Goal: Transaction & Acquisition: Subscribe to service/newsletter

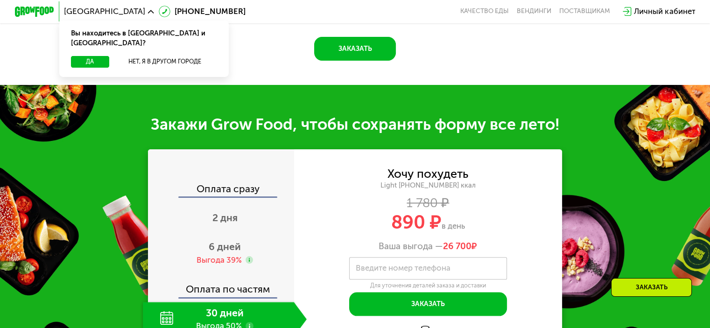
scroll to position [934, 0]
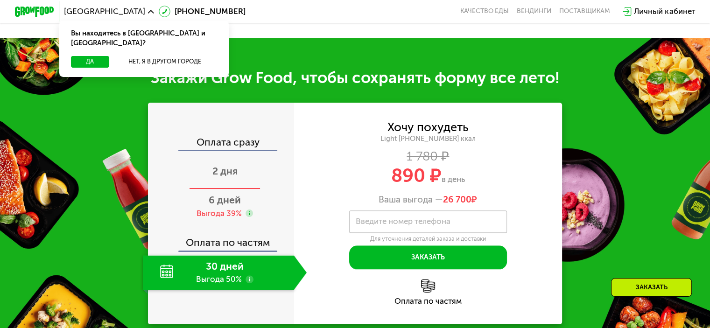
click at [240, 169] on div "2 дня" at bounding box center [225, 172] width 164 height 35
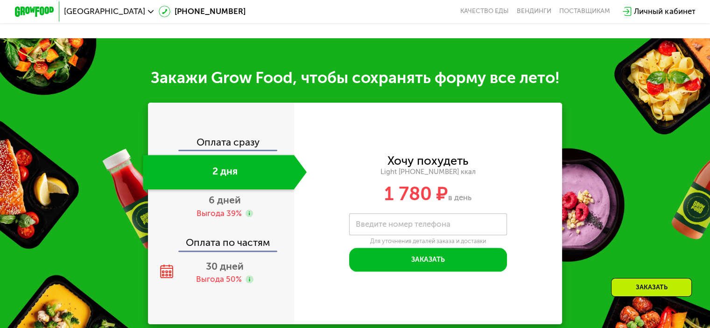
click at [238, 139] on div "Оплата сразу 2 дня 6 дней Выгода 39% Оплата по частям 30 дней Выгода 50%" at bounding box center [221, 214] width 146 height 222
click at [235, 150] on div "Оплата сразу" at bounding box center [221, 143] width 145 height 13
click at [214, 206] on span "6 дней" at bounding box center [225, 200] width 32 height 12
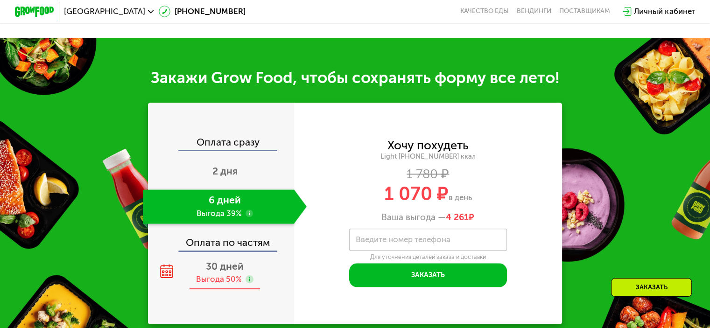
click at [210, 272] on span "30 дней" at bounding box center [225, 266] width 38 height 12
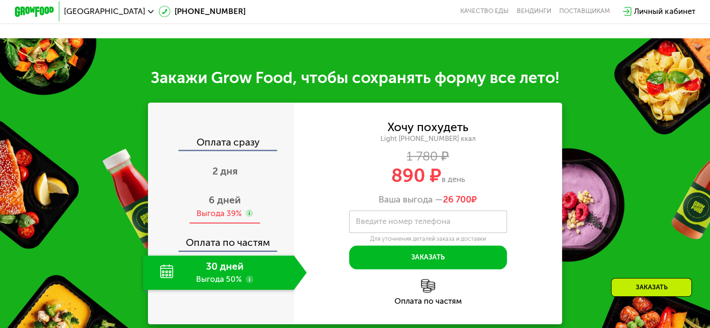
click at [209, 206] on span "6 дней" at bounding box center [225, 200] width 32 height 12
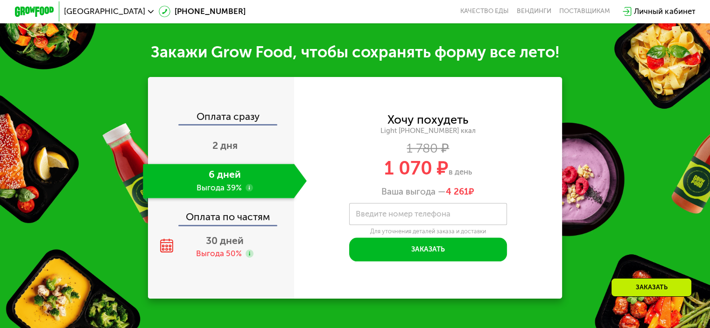
scroll to position [980, 0]
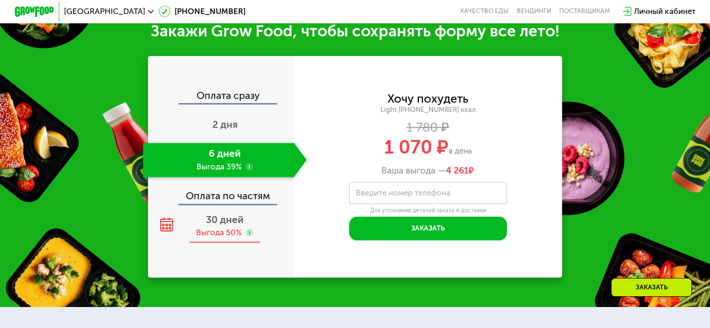
click at [206, 225] on span "30 дней" at bounding box center [225, 220] width 38 height 12
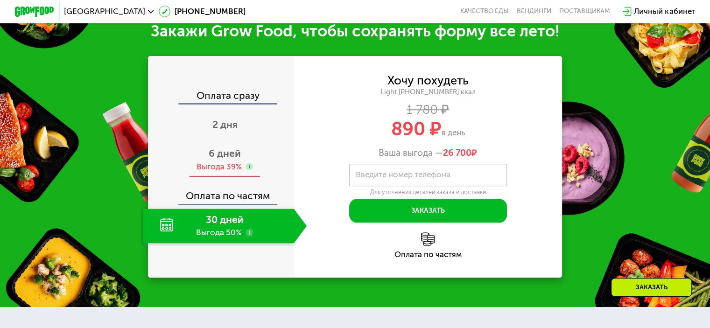
click at [221, 159] on span "6 дней" at bounding box center [225, 154] width 32 height 12
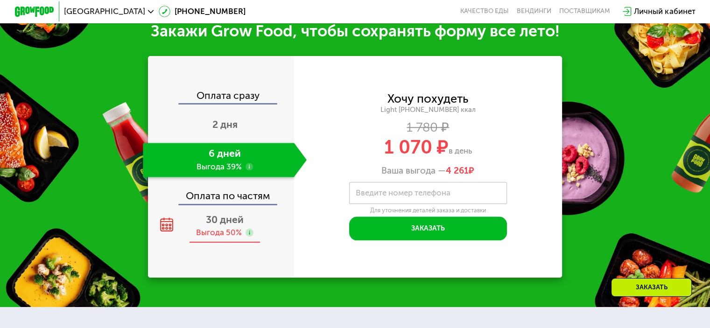
click at [213, 225] on span "30 дней" at bounding box center [225, 220] width 38 height 12
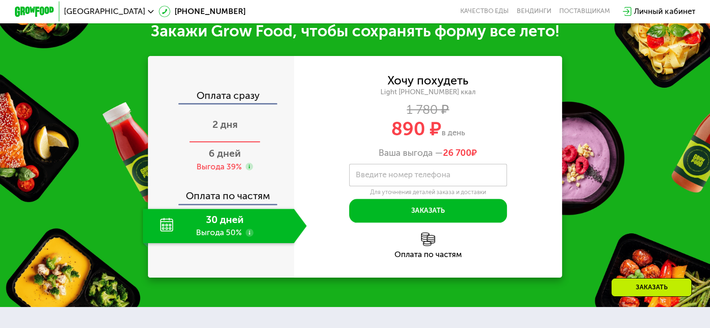
click at [219, 130] on span "2 дня" at bounding box center [224, 125] width 25 height 12
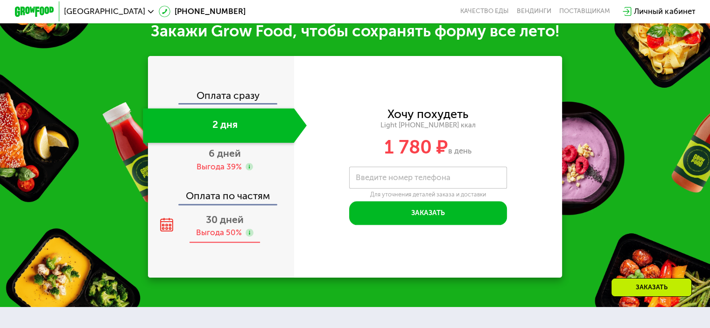
click at [220, 225] on span "30 дней" at bounding box center [225, 220] width 38 height 12
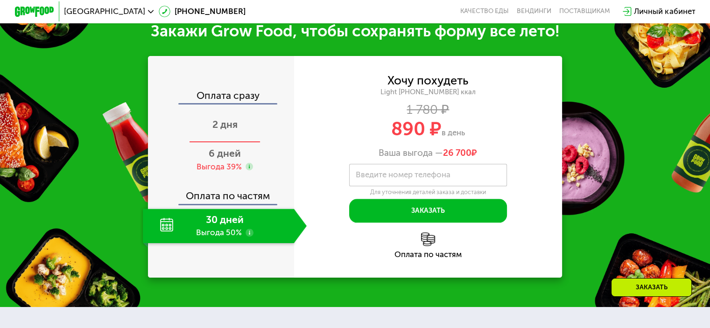
click at [252, 133] on div "2 дня" at bounding box center [225, 125] width 164 height 35
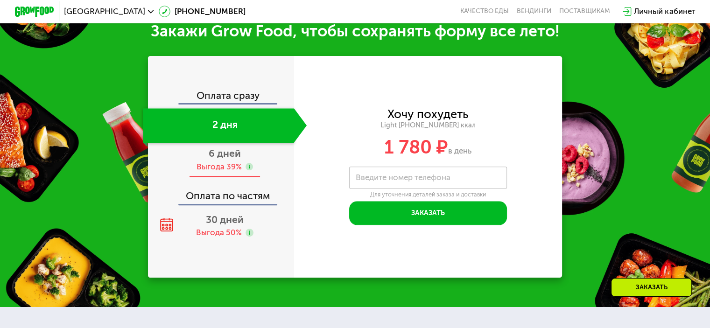
click at [225, 172] on div "Выгода 39%" at bounding box center [218, 167] width 45 height 11
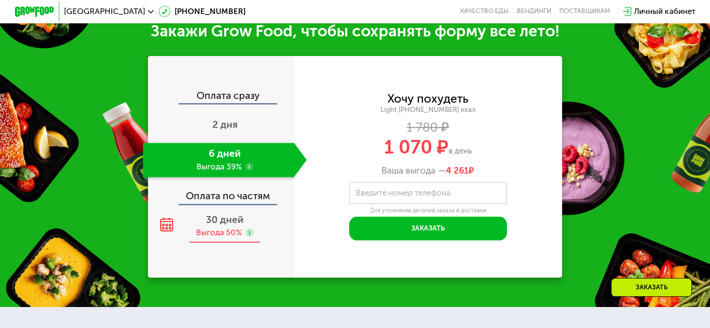
click at [227, 225] on span "30 дней" at bounding box center [225, 220] width 38 height 12
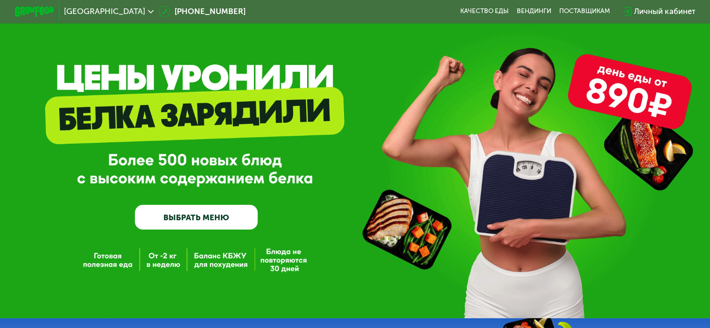
scroll to position [0, 0]
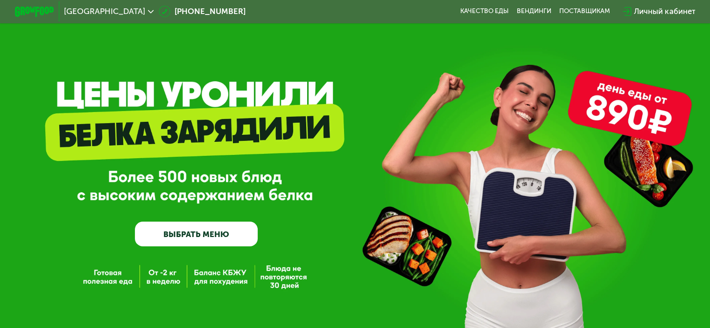
click at [148, 12] on use at bounding box center [151, 11] width 6 height 3
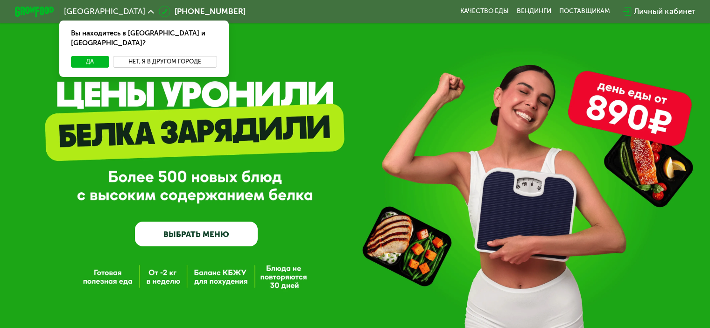
click at [153, 56] on button "Нет, я в другом городе" at bounding box center [165, 62] width 104 height 12
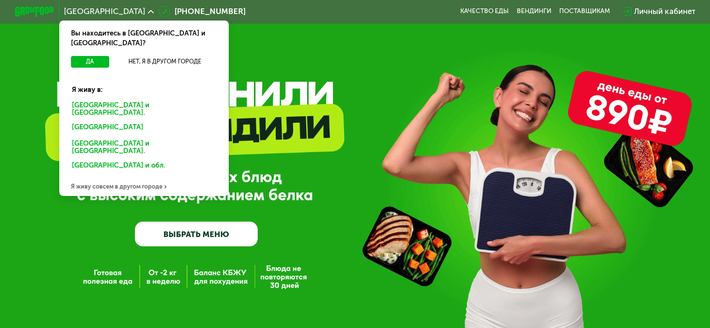
click at [84, 137] on div "[GEOGRAPHIC_DATA]" at bounding box center [144, 147] width 158 height 21
